Goal: Task Accomplishment & Management: Manage account settings

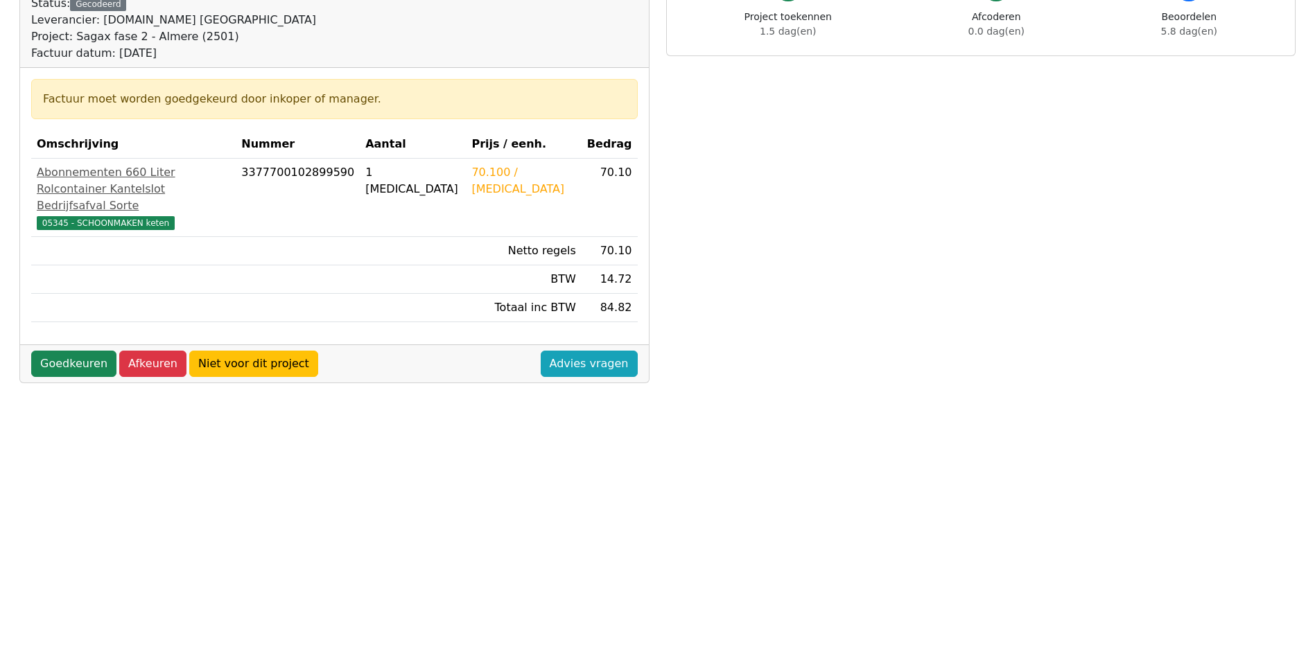
scroll to position [208, 0]
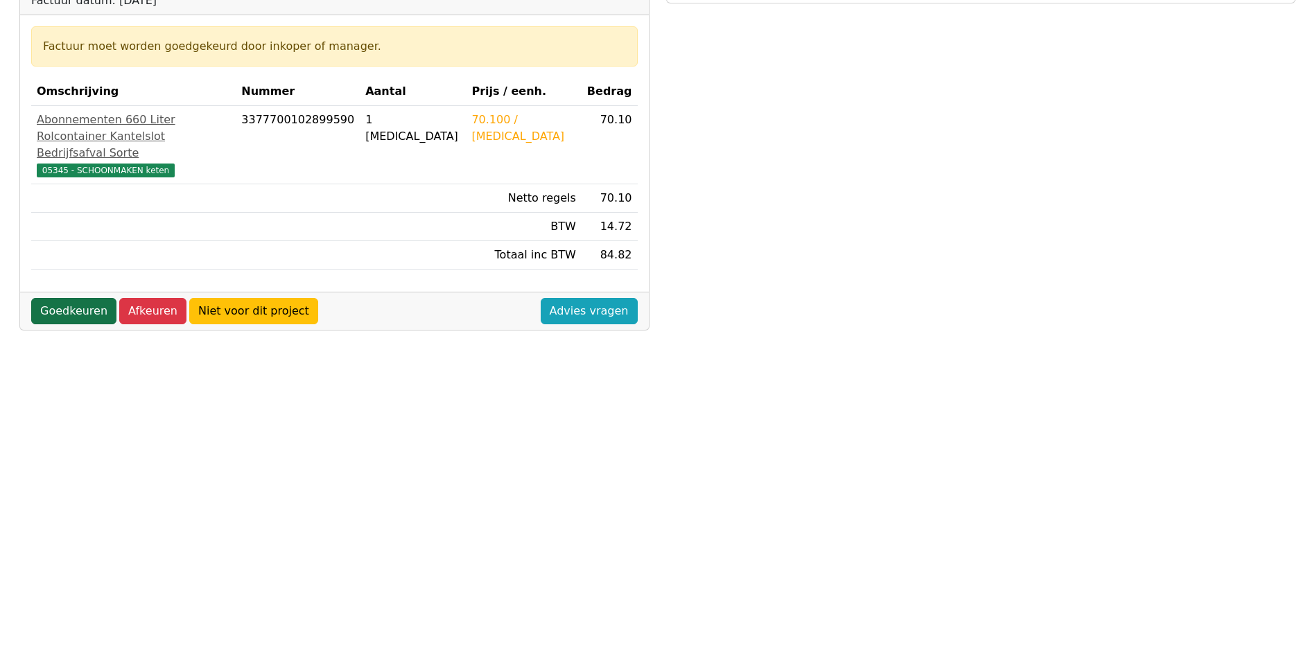
click at [83, 313] on link "Goedkeuren" at bounding box center [73, 311] width 85 height 26
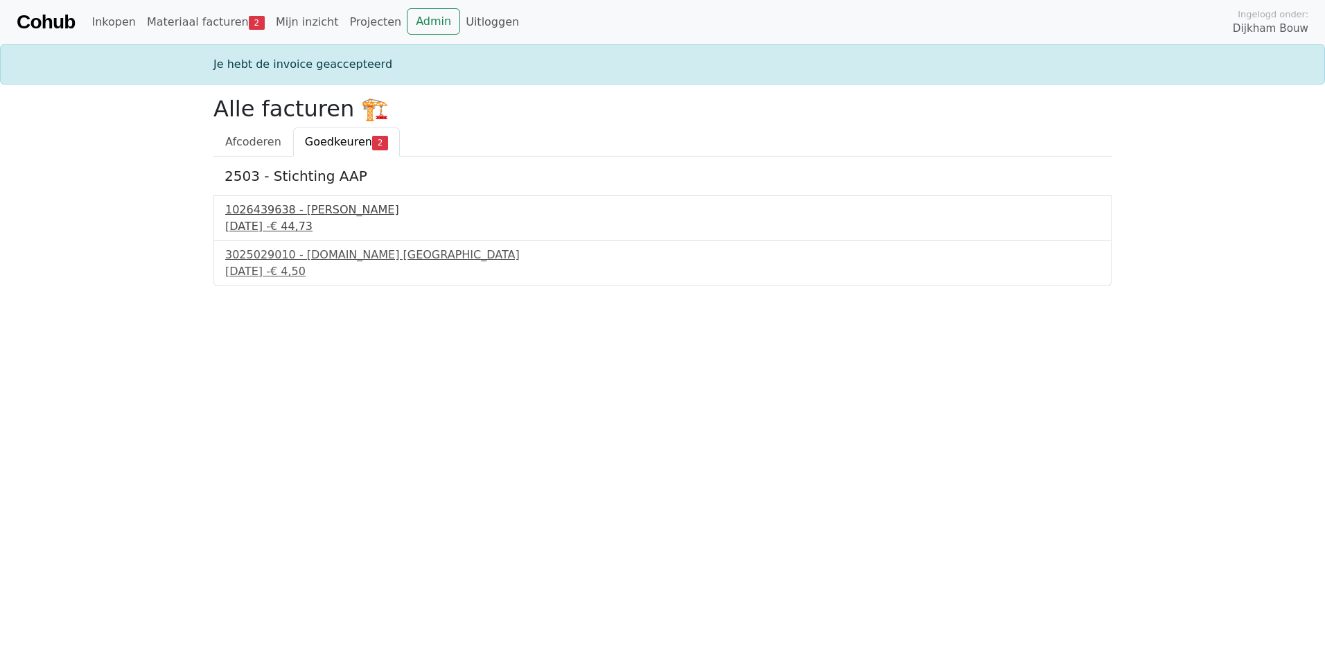
click at [310, 208] on div "1026439638 - Boels Verhuur" at bounding box center [662, 210] width 875 height 17
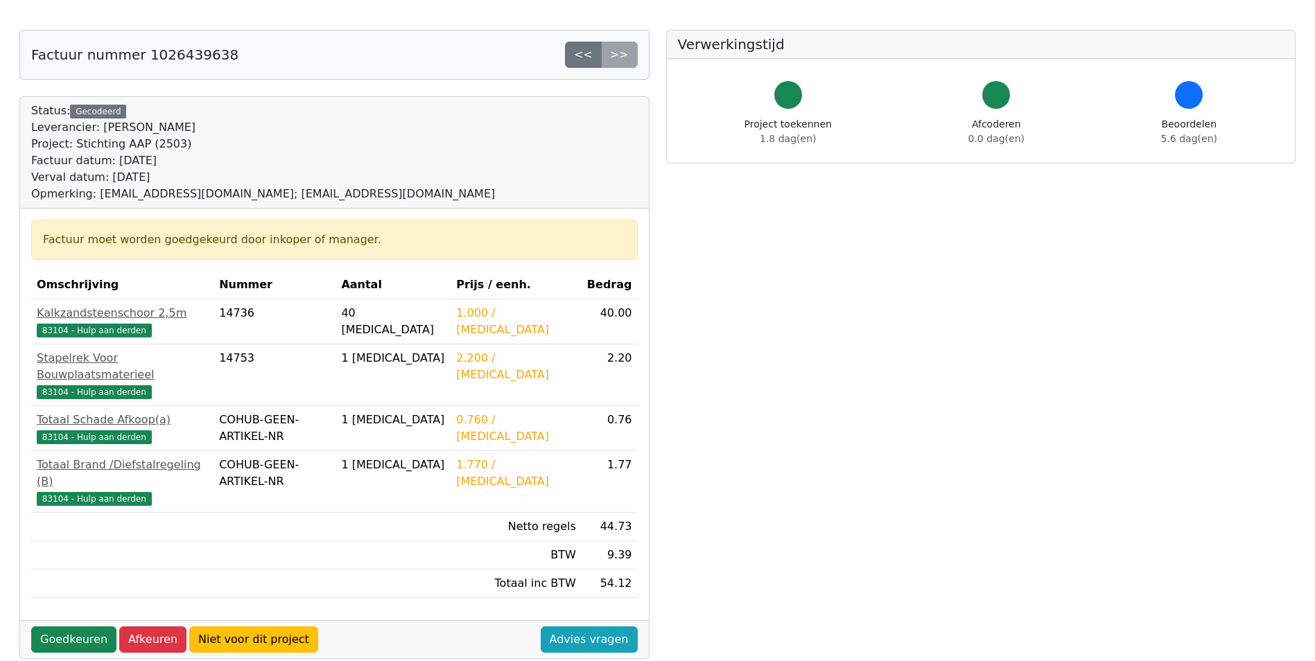
scroll to position [69, 0]
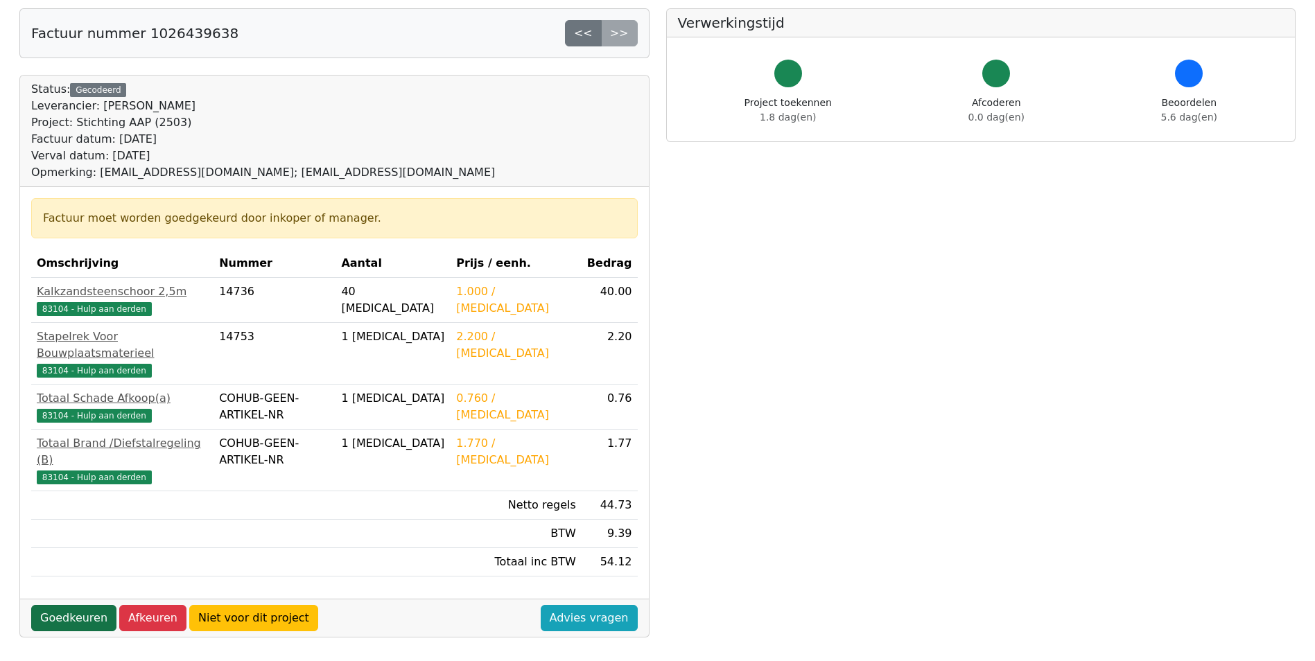
click at [80, 605] on link "Goedkeuren" at bounding box center [73, 618] width 85 height 26
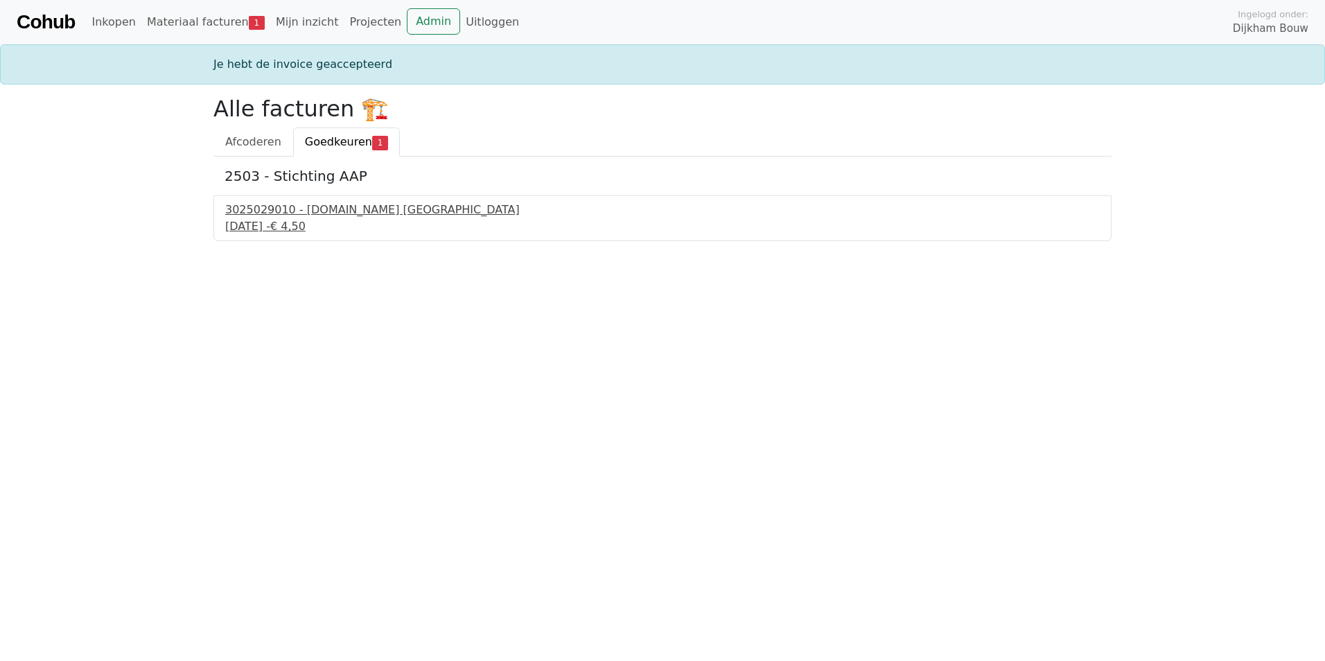
click at [306, 208] on div "3025029010 - [DOMAIN_NAME] [GEOGRAPHIC_DATA]" at bounding box center [662, 210] width 875 height 17
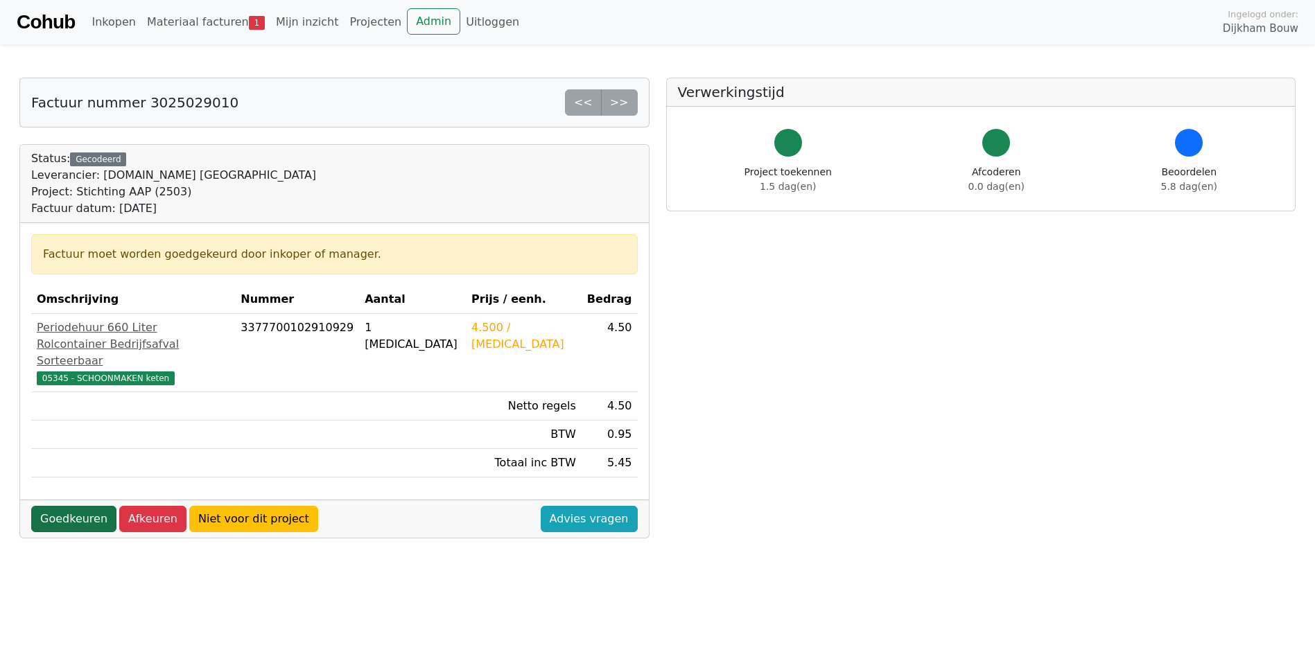
click at [71, 506] on link "Goedkeuren" at bounding box center [73, 519] width 85 height 26
